Goal: Find specific page/section: Find specific page/section

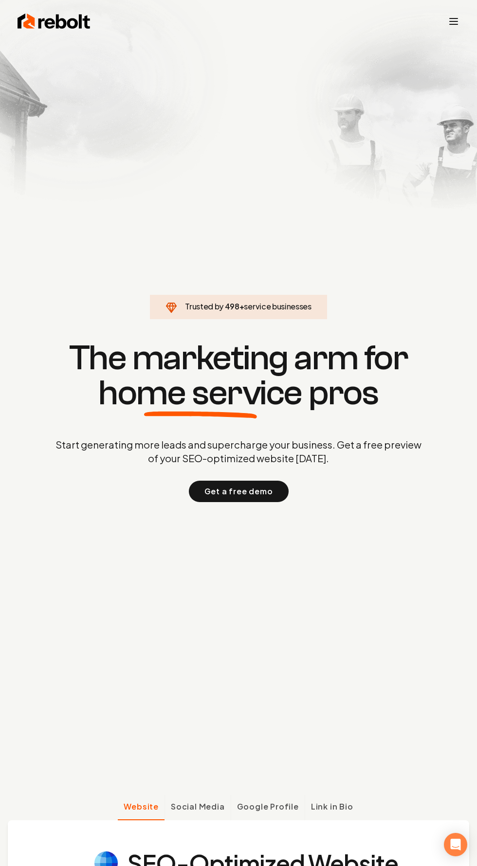
click at [454, 21] on line "Toggle mobile menu" at bounding box center [454, 21] width 8 height 0
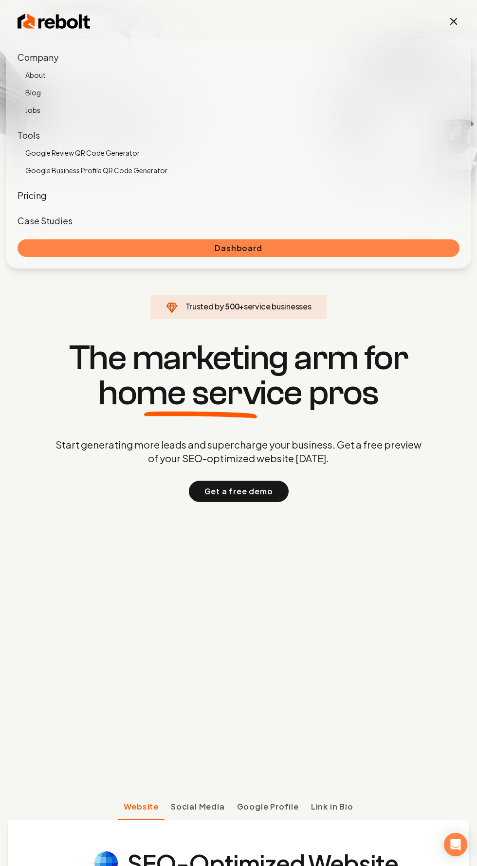
click at [291, 245] on link "Dashboard" at bounding box center [239, 248] width 442 height 18
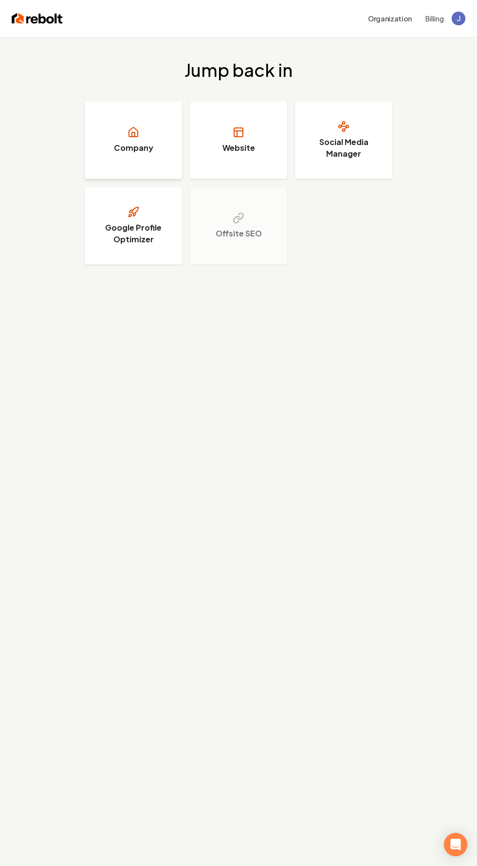
click at [136, 139] on link "Company" at bounding box center [133, 140] width 97 height 78
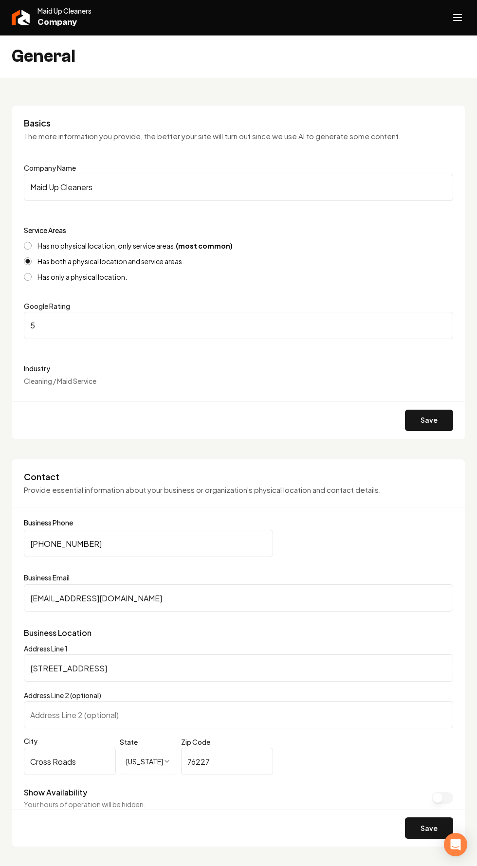
click at [458, 20] on line "Open navigation menu" at bounding box center [458, 20] width 8 height 0
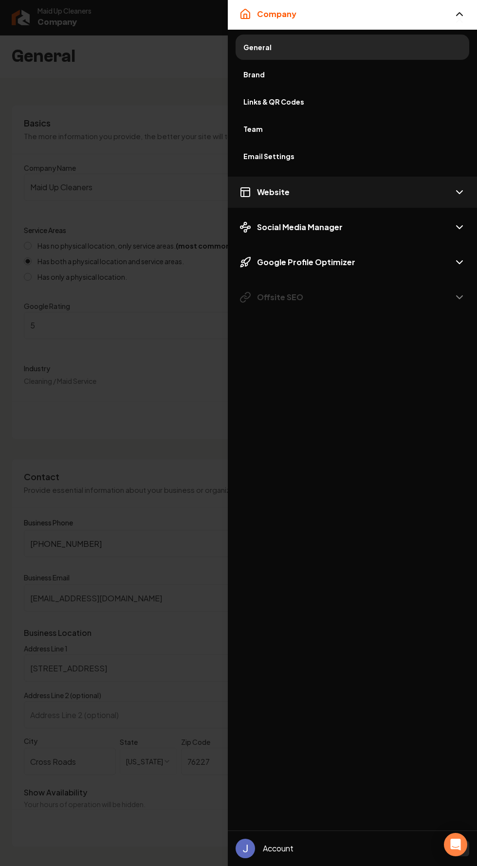
click at [459, 192] on icon "Mobile navigation" at bounding box center [460, 192] width 12 height 12
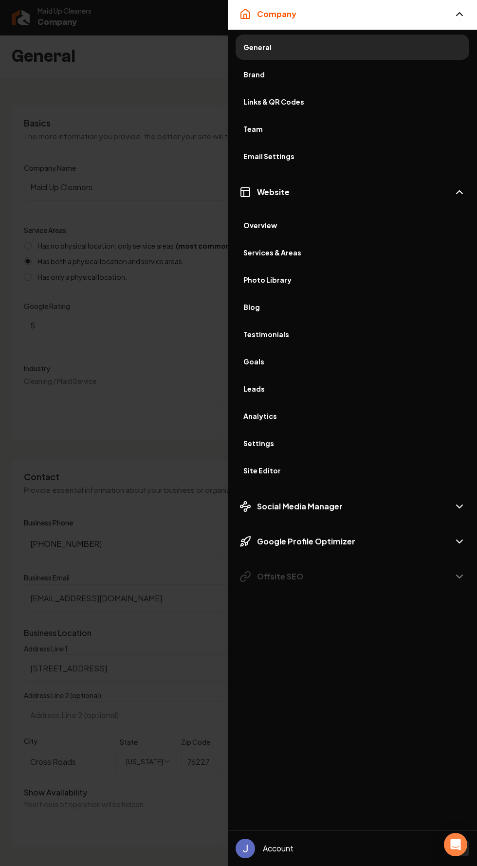
click at [265, 389] on span "Leads" at bounding box center [352, 389] width 218 height 10
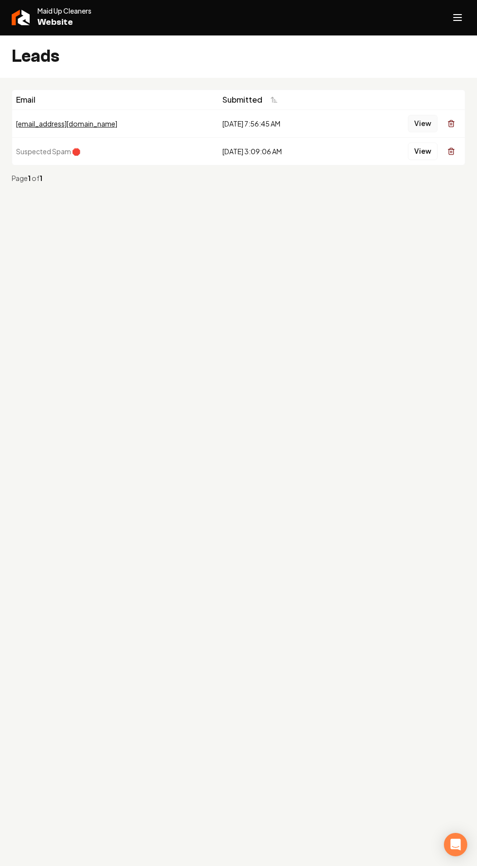
click at [412, 126] on button "View" at bounding box center [423, 124] width 30 height 18
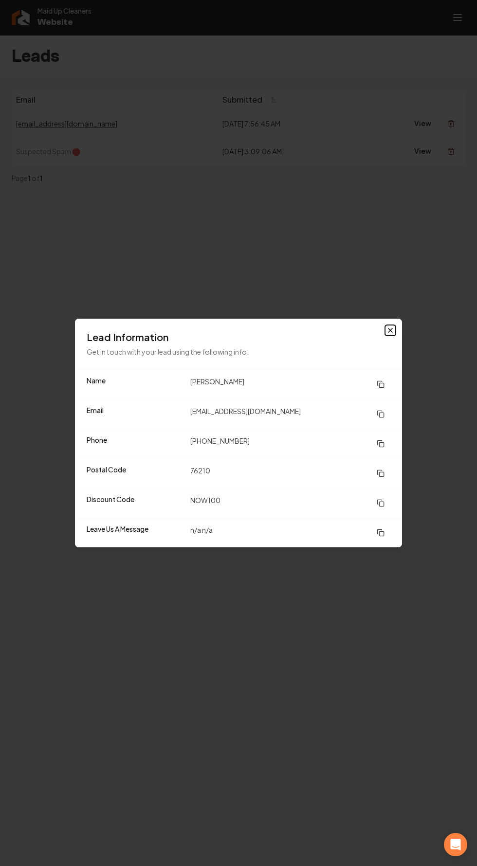
click at [390, 331] on icon "button" at bounding box center [390, 331] width 4 height 4
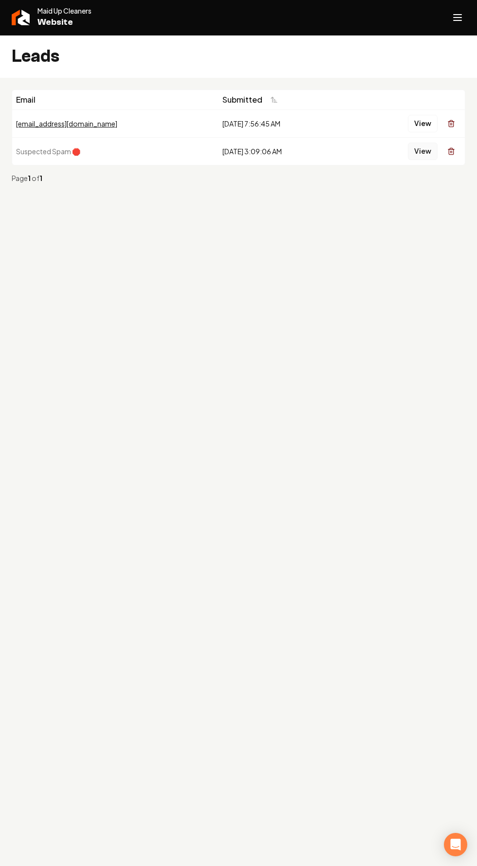
click at [423, 150] on button "View" at bounding box center [423, 152] width 30 height 18
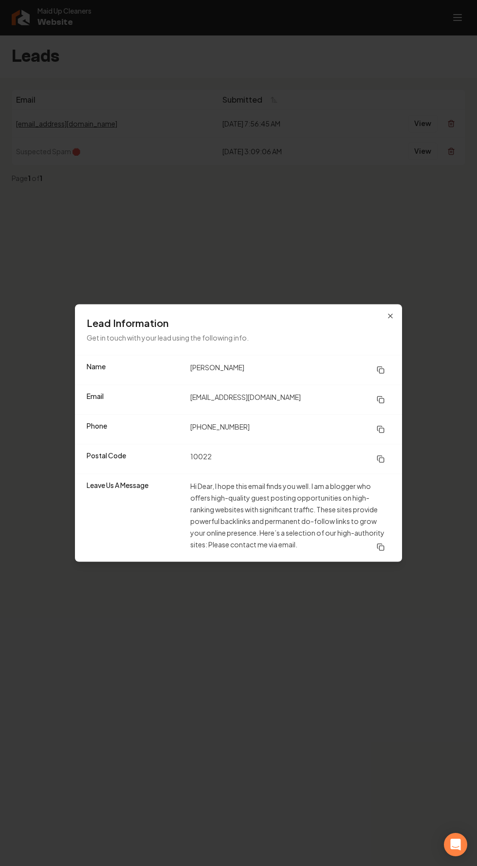
click at [282, 243] on div at bounding box center [238, 433] width 477 height 866
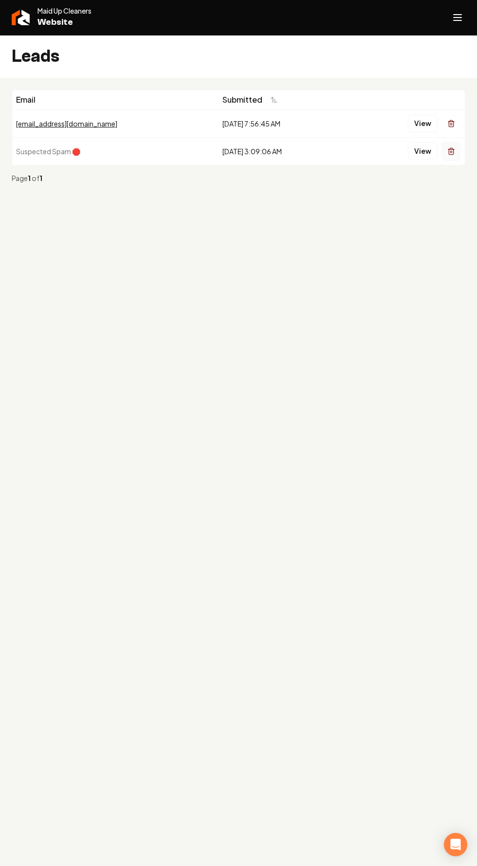
click at [451, 151] on line "Main content area" at bounding box center [451, 152] width 0 height 2
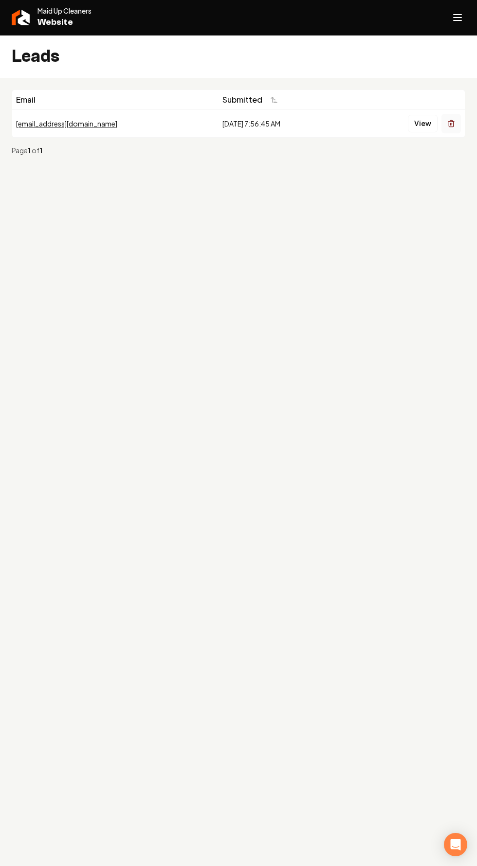
click at [451, 123] on icon "Main content area" at bounding box center [451, 124] width 8 height 8
